Goal: Transaction & Acquisition: Purchase product/service

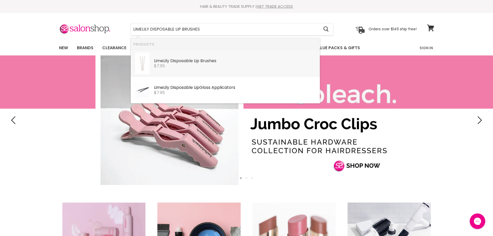
click at [198, 66] on div "$7.95" at bounding box center [235, 66] width 163 height 5
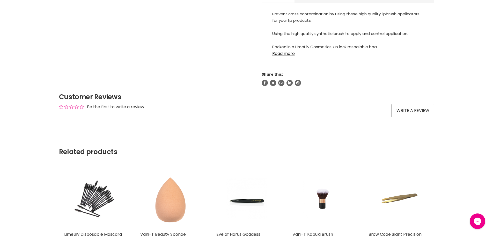
scroll to position [259, 0]
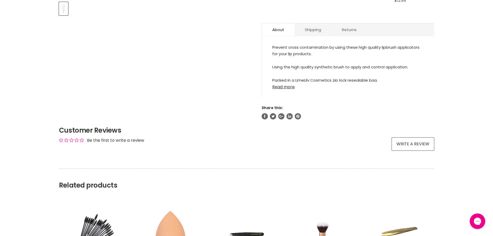
click at [276, 89] on link "Read more" at bounding box center [348, 86] width 152 height 8
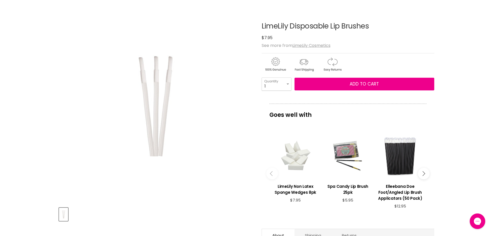
scroll to position [0, 0]
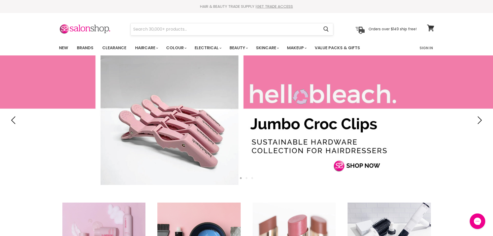
click at [171, 28] on input "Search" at bounding box center [225, 29] width 189 height 12
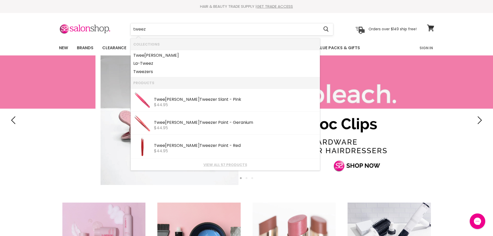
type input "tweeze"
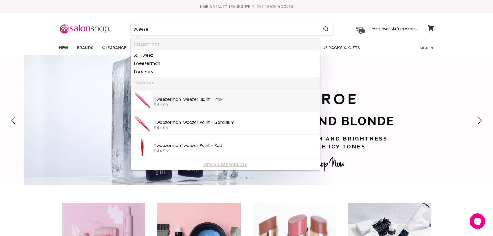
click at [181, 103] on div "$44.95" at bounding box center [235, 104] width 163 height 5
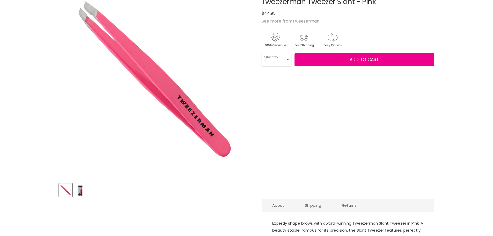
scroll to position [129, 0]
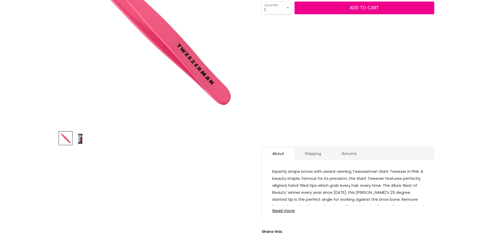
click at [82, 134] on img "Product thumbnails" at bounding box center [80, 138] width 12 height 12
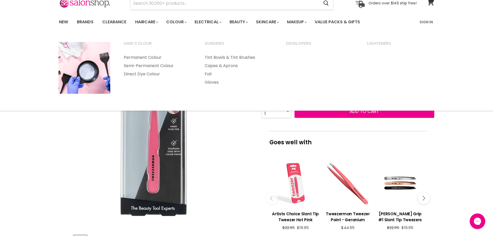
scroll to position [0, 0]
